Goal: Find contact information: Find contact information

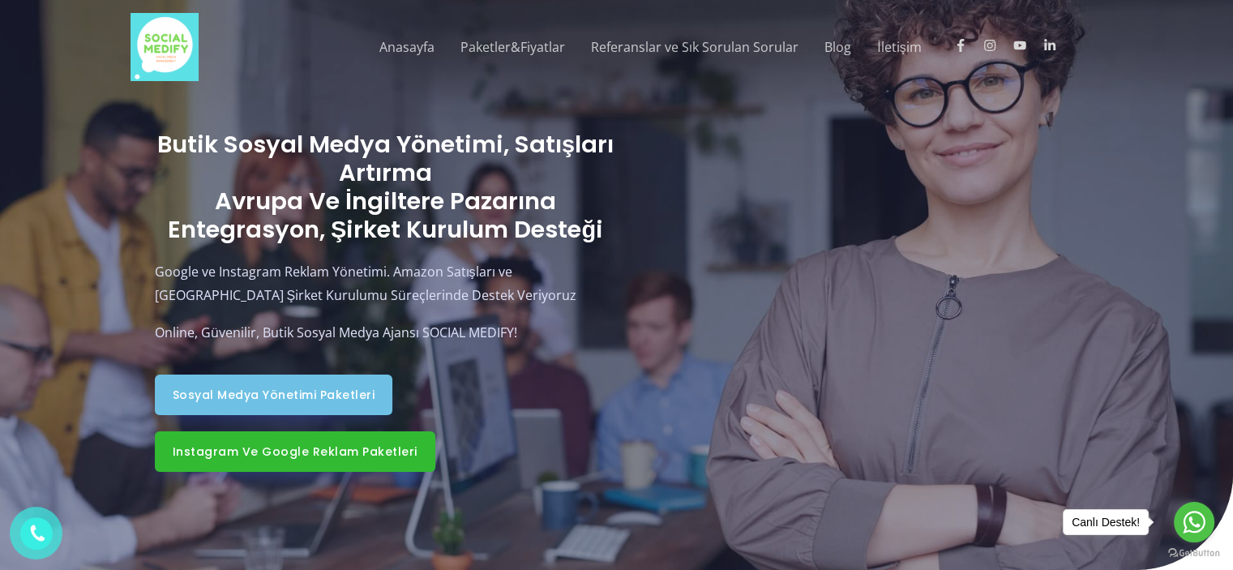
click at [327, 449] on span "Instagram ve Google Reklam Paketleri" at bounding box center [295, 451] width 245 height 11
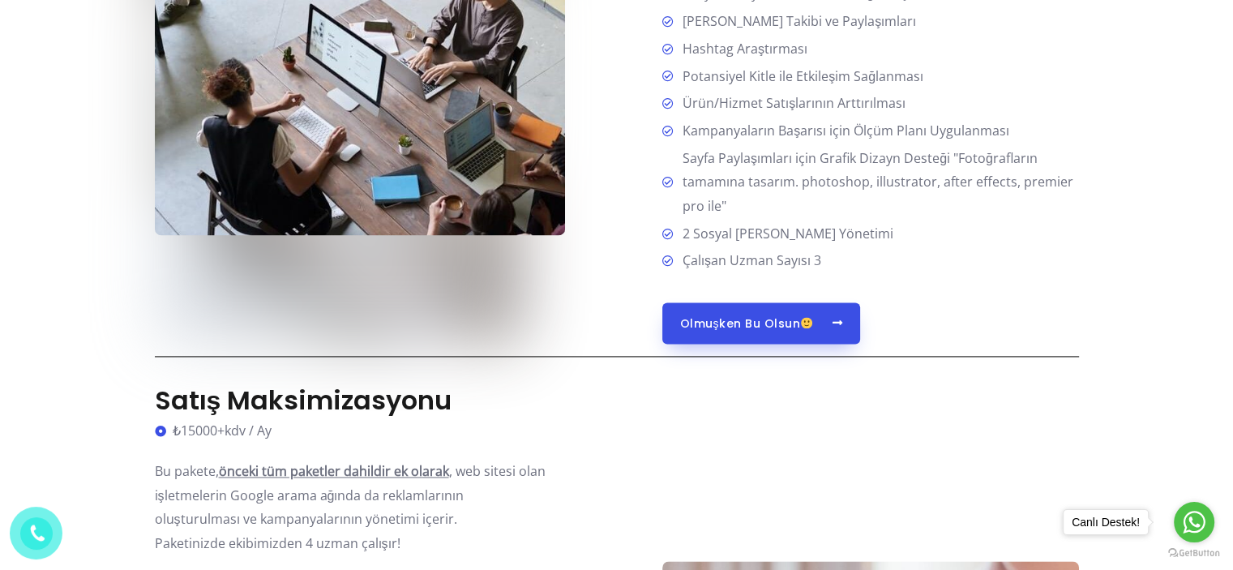
scroll to position [2269, 0]
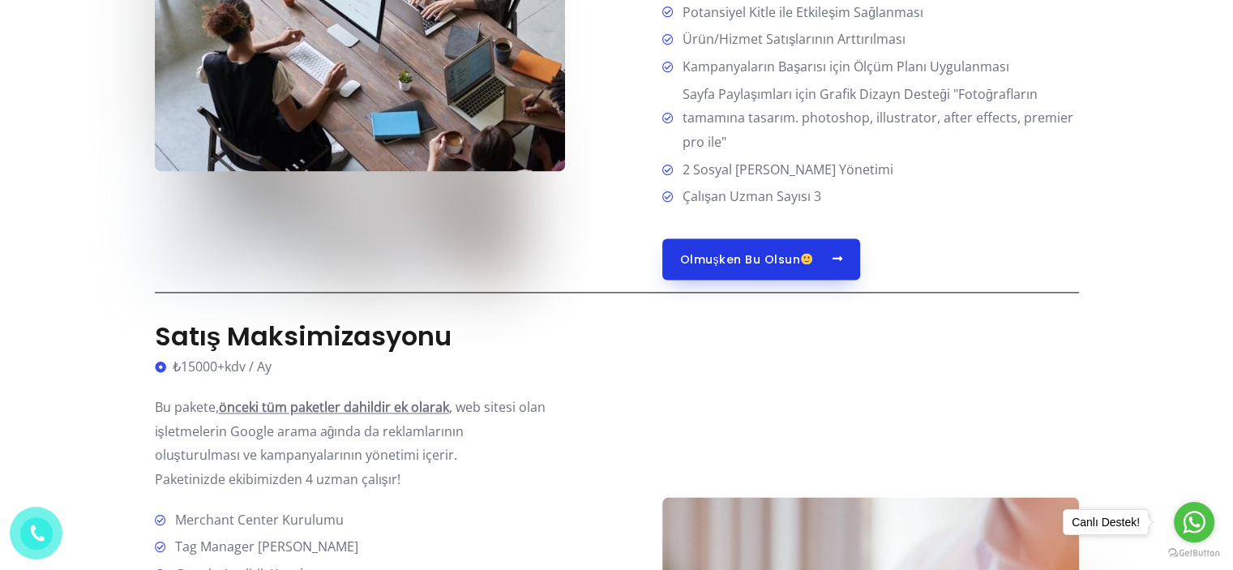
click at [750, 256] on span "Olmuşken Bu Olsun" at bounding box center [746, 259] width 133 height 12
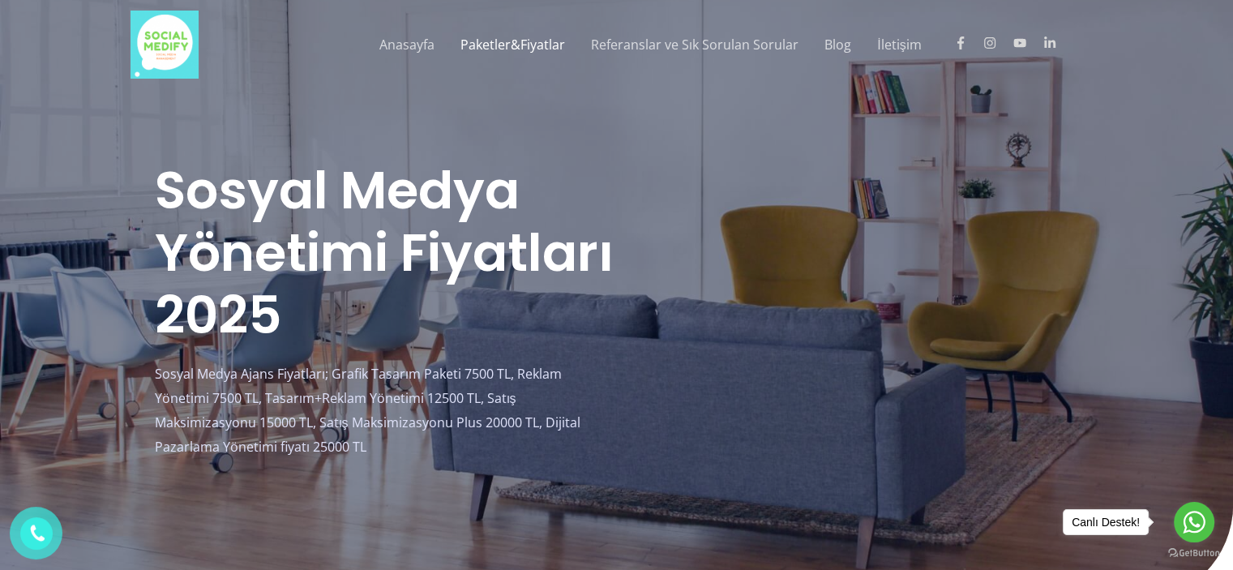
scroll to position [0, 0]
